Goal: Information Seeking & Learning: Find specific fact

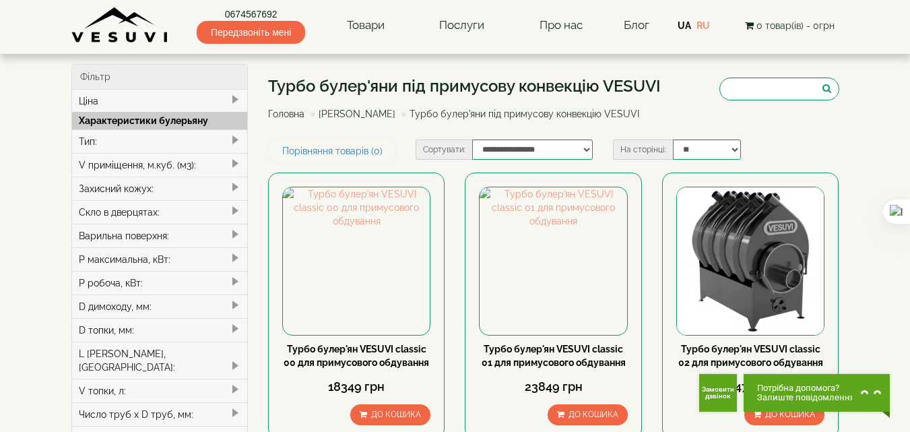
click at [743, 89] on input "search" at bounding box center [779, 88] width 120 height 23
type input "******"
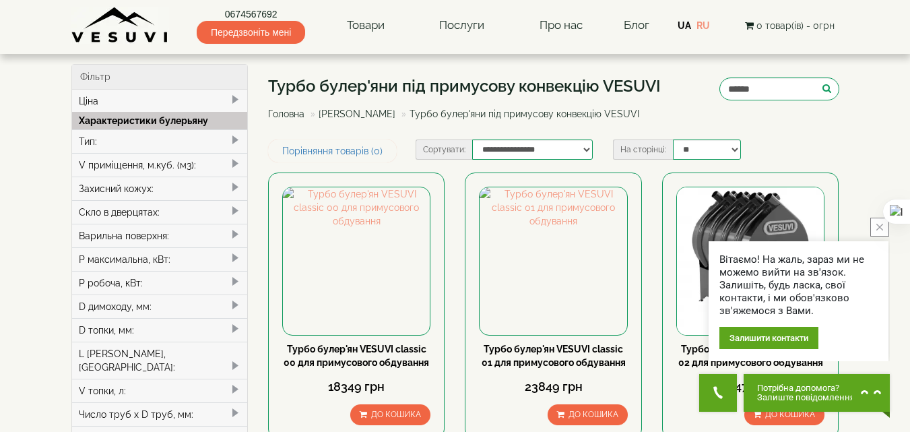
click at [753, 94] on input "******" at bounding box center [779, 88] width 120 height 23
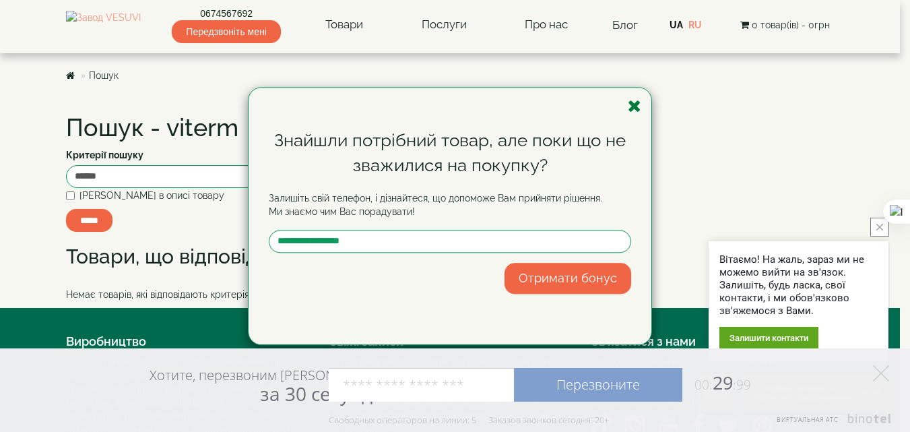
click at [639, 107] on icon "button" at bounding box center [634, 106] width 13 height 17
